Goal: Information Seeking & Learning: Learn about a topic

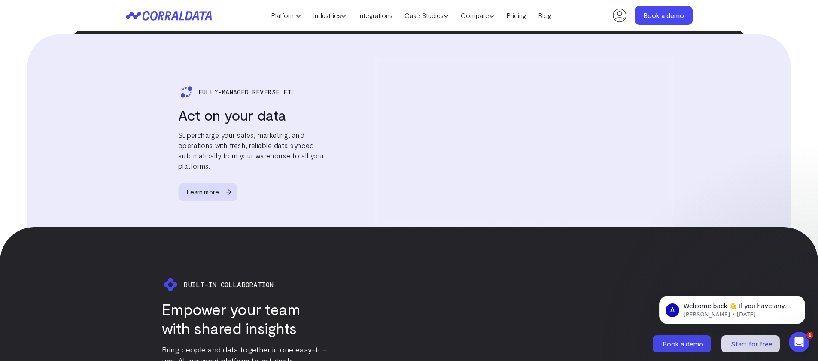
scroll to position [1546, 0]
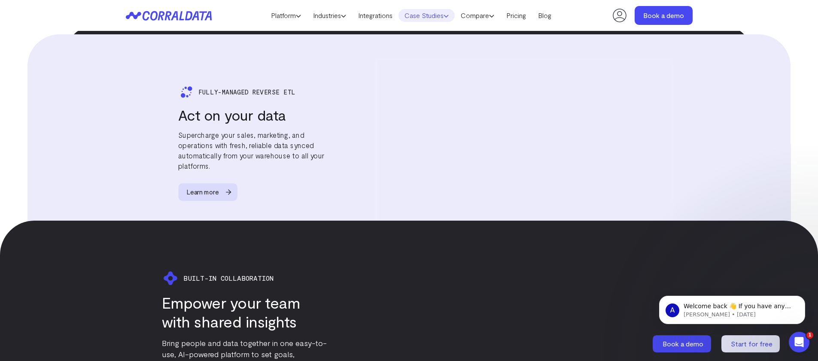
click at [442, 15] on link "Case Studies" at bounding box center [426, 15] width 56 height 13
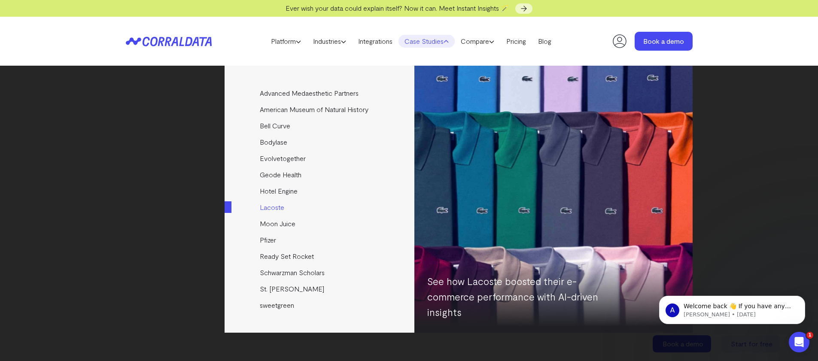
click at [275, 212] on link "Lacoste" at bounding box center [319, 207] width 191 height 16
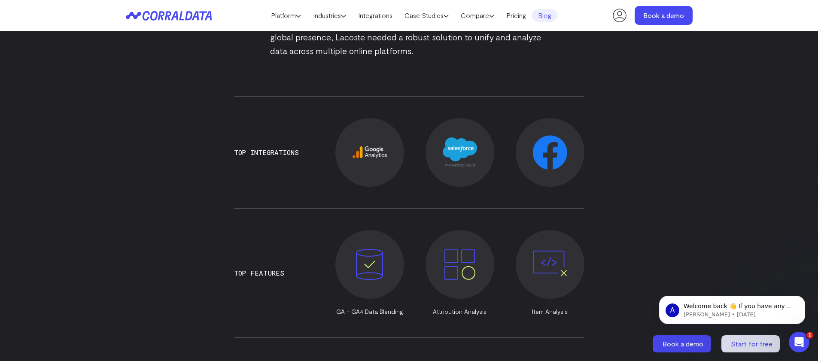
scroll to position [591, 0]
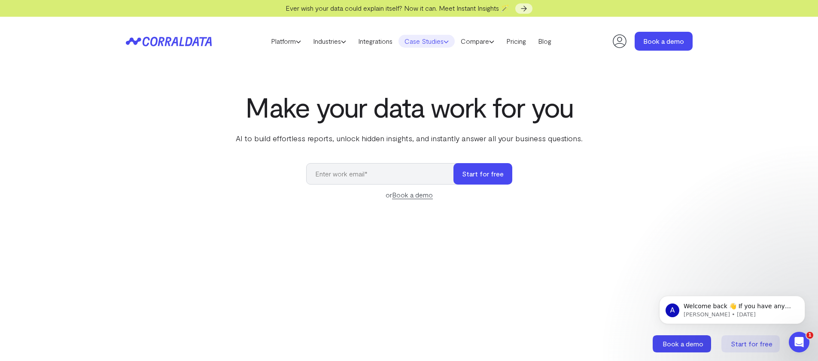
click at [435, 41] on link "Case Studies" at bounding box center [426, 41] width 56 height 13
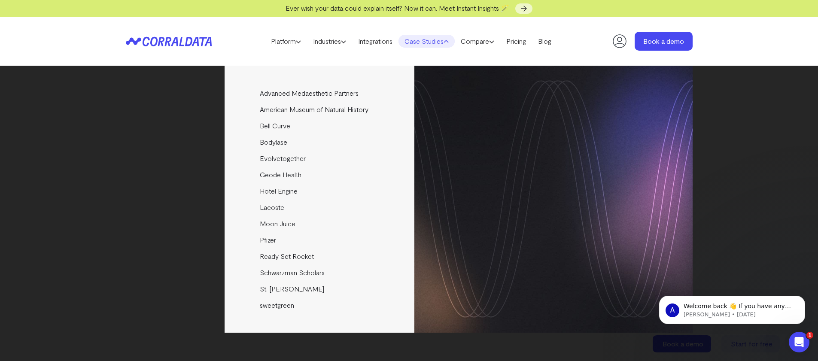
click at [753, 100] on div "Advanced Medaesthetic Partners See how AMP scaled profitability and enhanced pa…" at bounding box center [409, 213] width 818 height 295
